Goal: Transaction & Acquisition: Download file/media

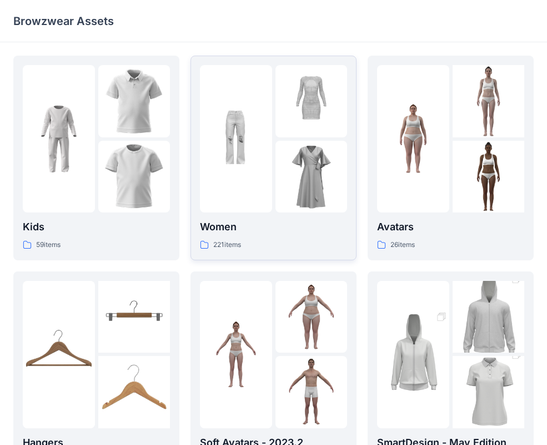
click at [228, 196] on div at bounding box center [236, 138] width 72 height 147
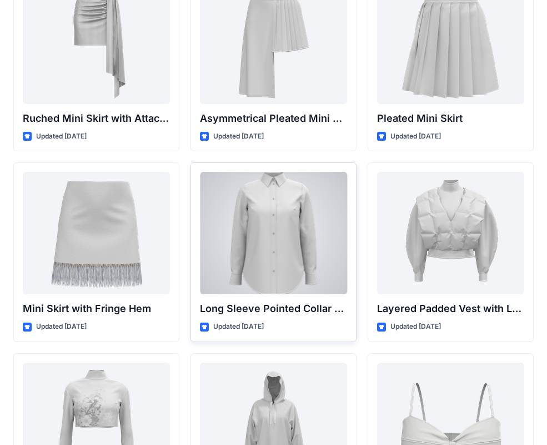
scroll to position [3132, 0]
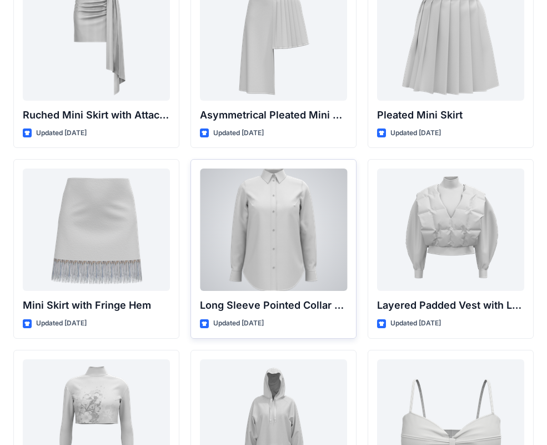
click at [253, 245] on div at bounding box center [273, 229] width 147 height 122
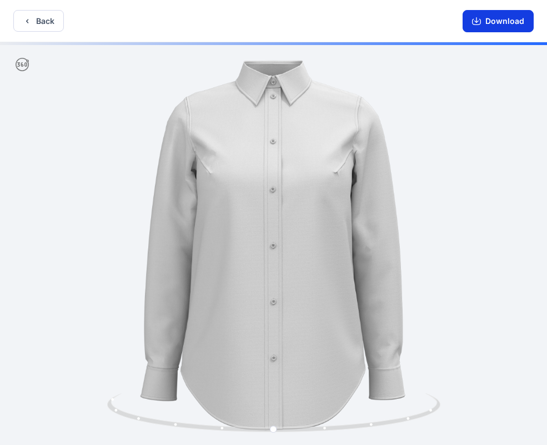
click at [484, 24] on button "Download" at bounding box center [498, 21] width 71 height 22
click at [489, 22] on button "Download" at bounding box center [498, 21] width 71 height 22
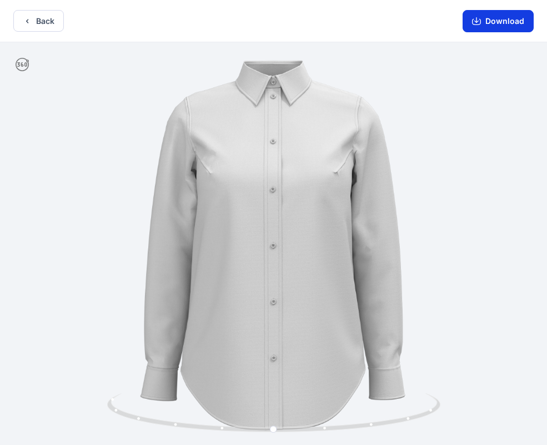
click at [503, 24] on button "Download" at bounding box center [498, 21] width 71 height 22
click at [480, 19] on icon "button" at bounding box center [476, 21] width 9 height 9
